Goal: Find contact information: Find contact information

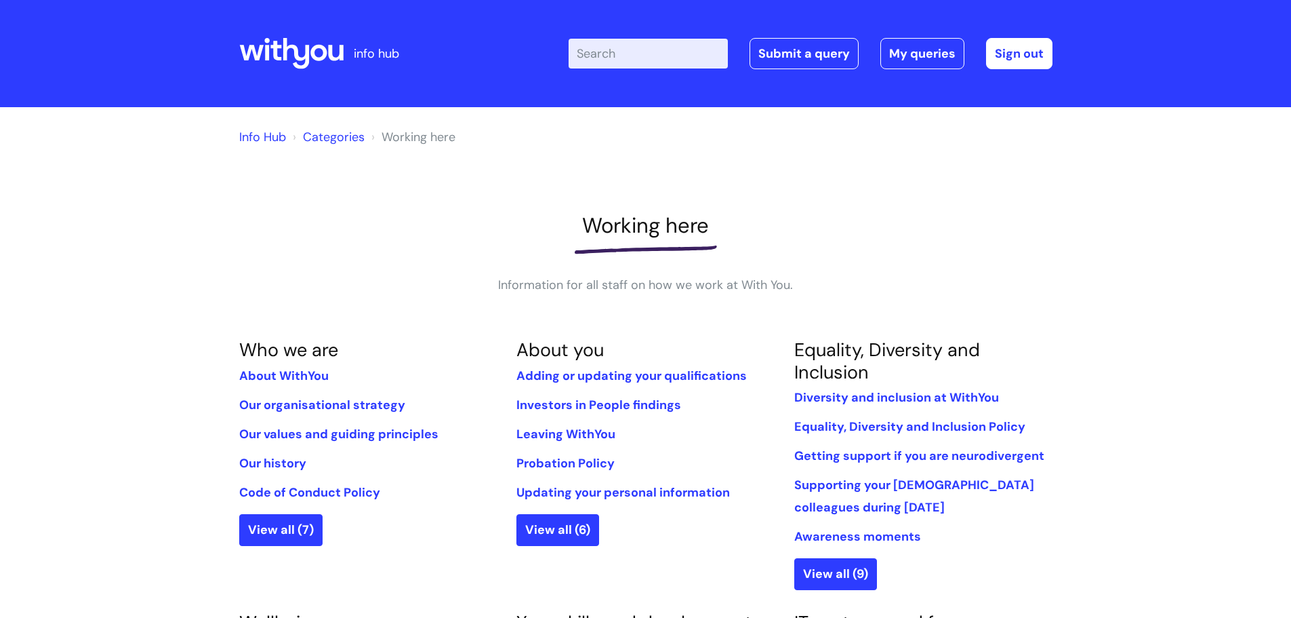
type input "y"
type input "pay"
click button "Search" at bounding box center [0, 0] width 0 height 0
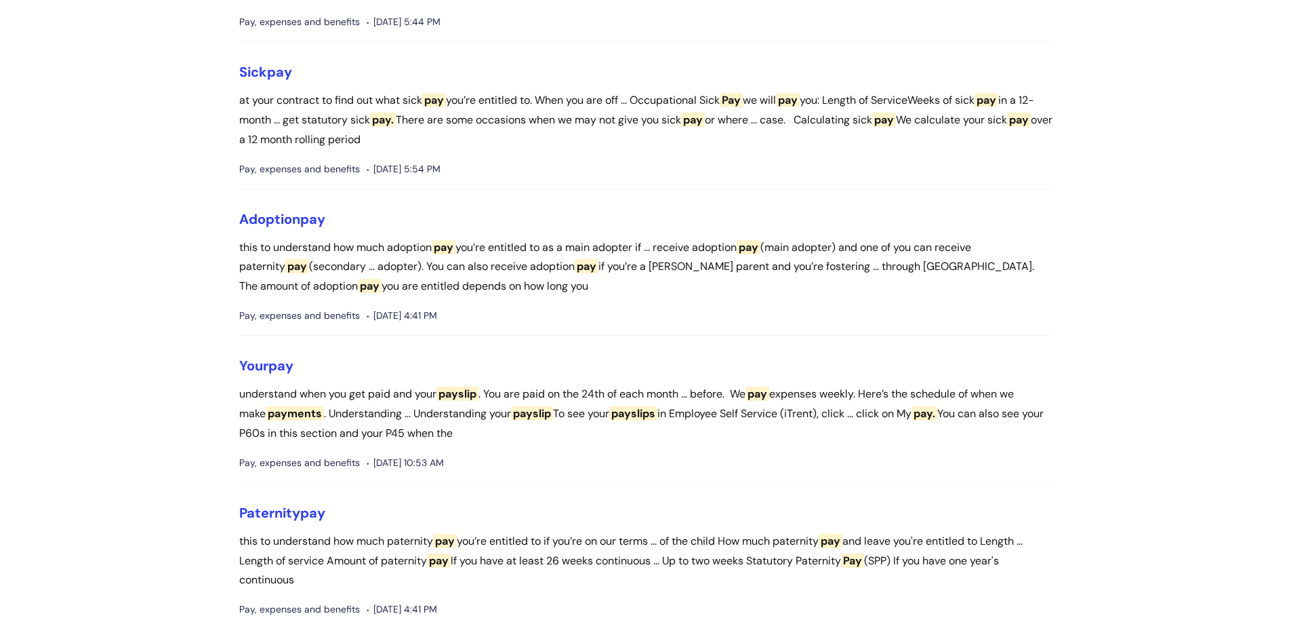
scroll to position [678, 0]
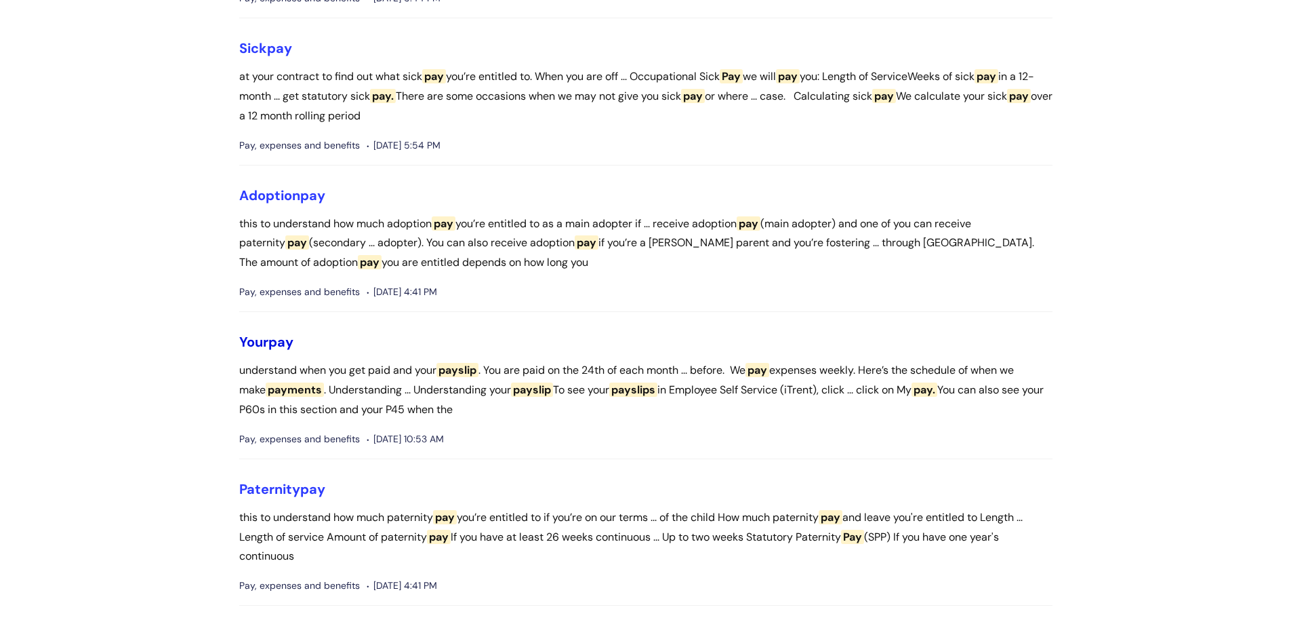
click at [277, 350] on span "pay" at bounding box center [280, 342] width 25 height 18
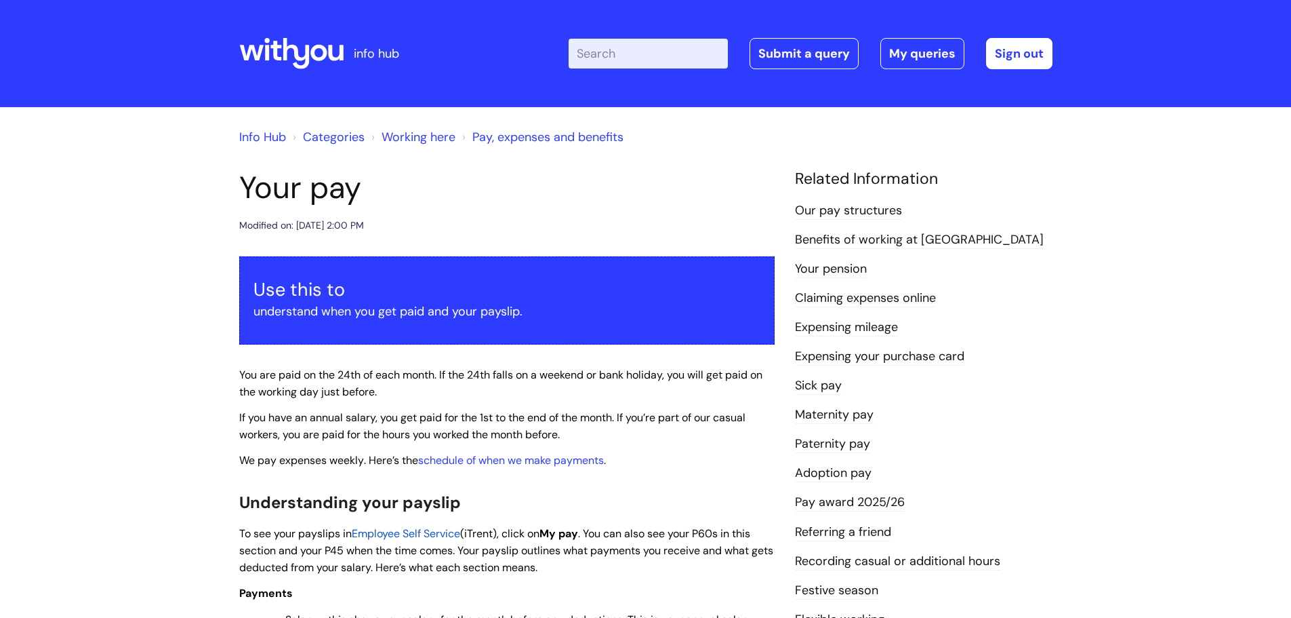
click at [819, 269] on link "Your pension" at bounding box center [831, 269] width 72 height 18
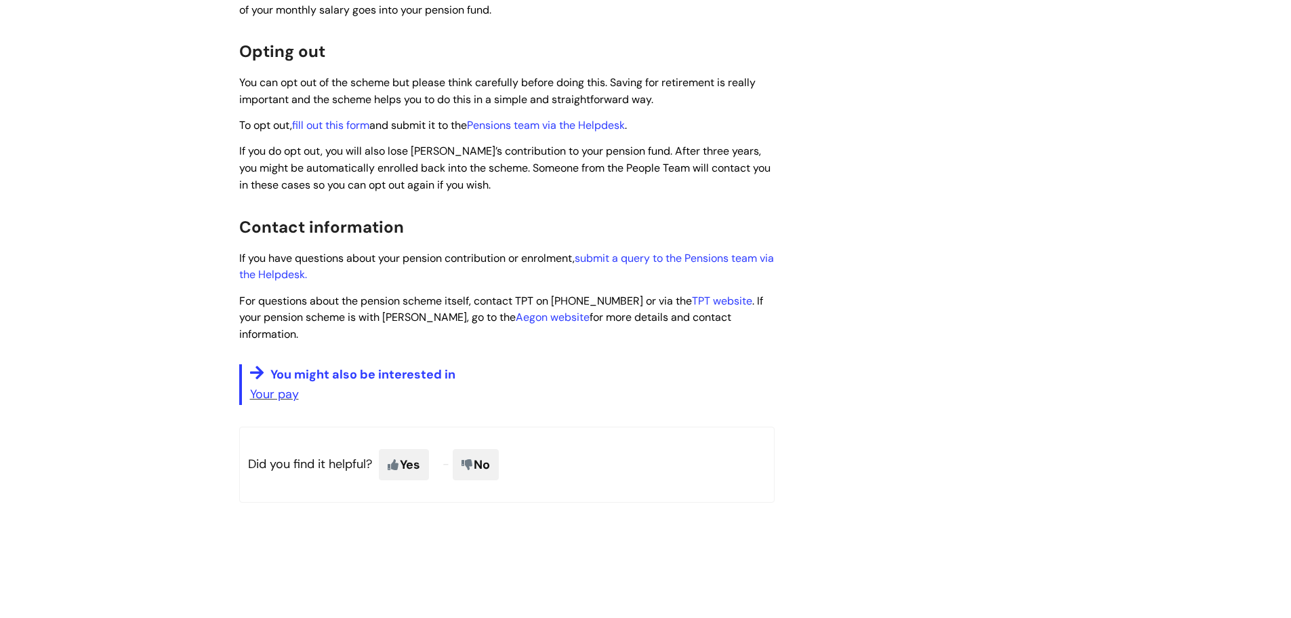
scroll to position [813, 0]
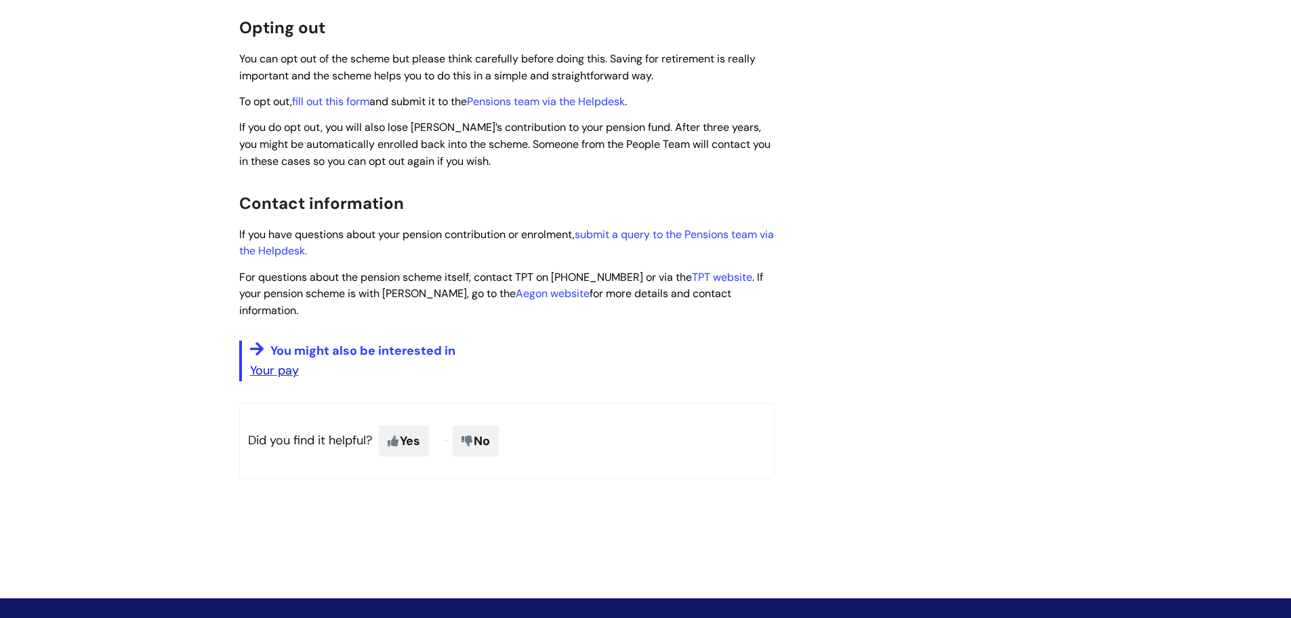
click at [262, 362] on link "Your pay" at bounding box center [274, 370] width 49 height 16
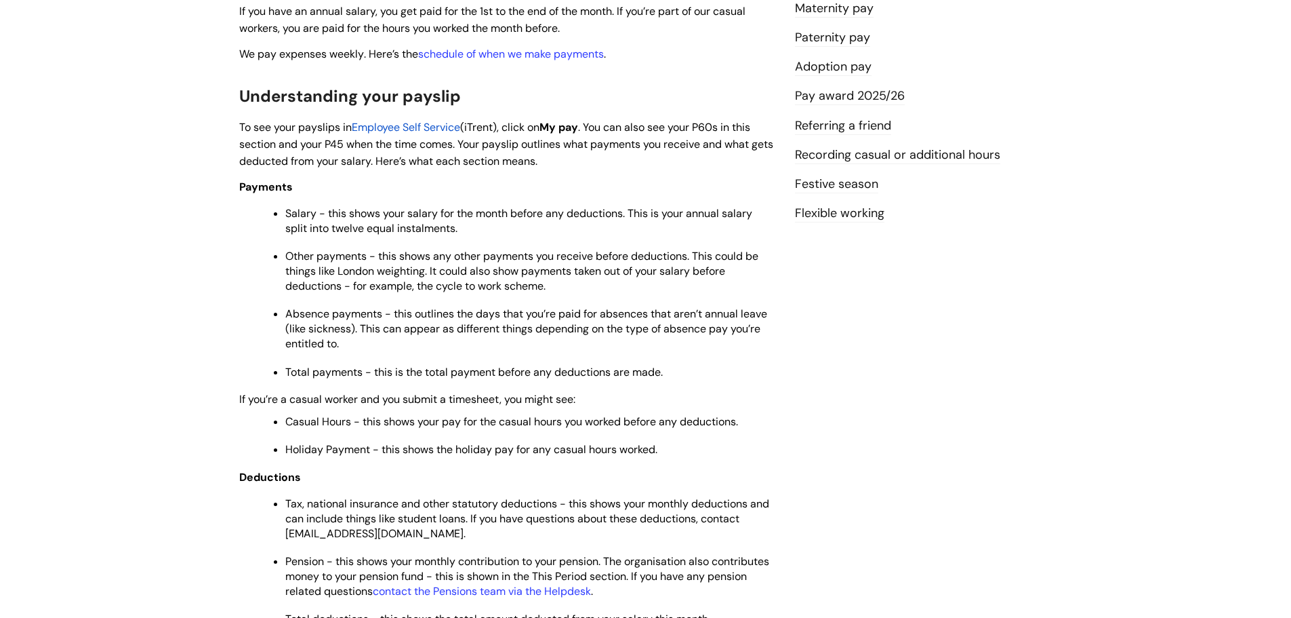
scroll to position [407, 0]
drag, startPoint x: 430, startPoint y: 533, endPoint x: 283, endPoint y: 529, distance: 146.5
click at [283, 531] on ul "Tax, national insurance and other statutory deductions - this shows your monthl…" at bounding box center [514, 560] width 522 height 133
copy span "[EMAIL_ADDRESS][DOMAIN_NAME]"
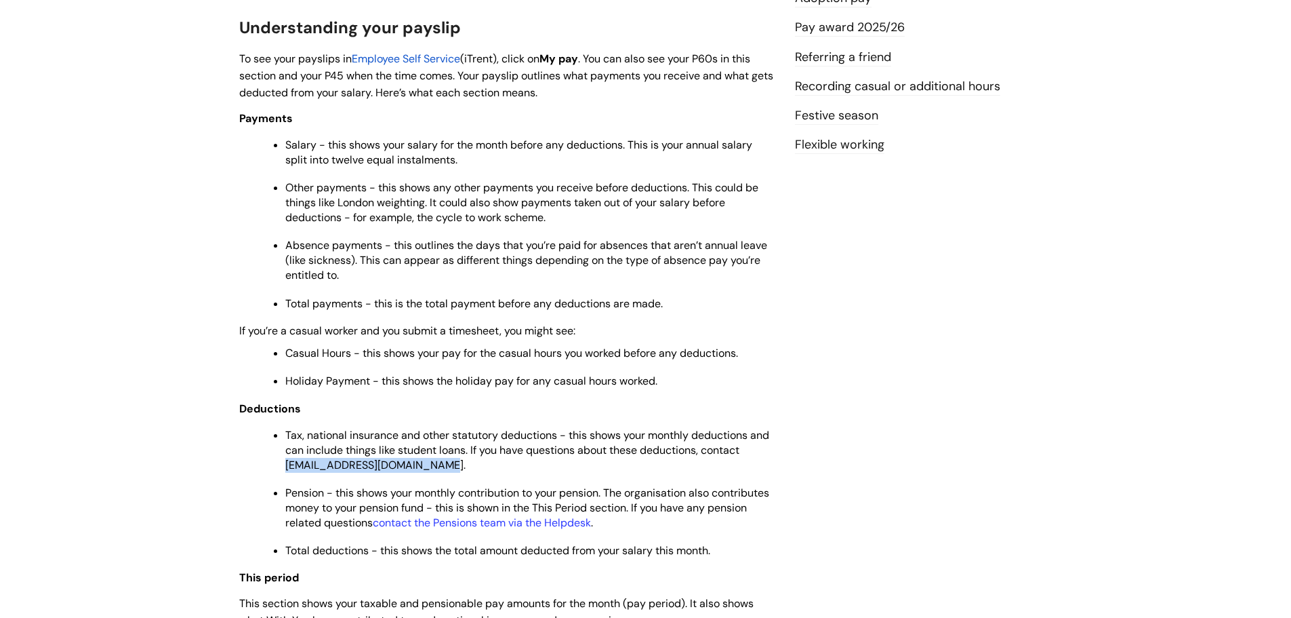
scroll to position [542, 0]
